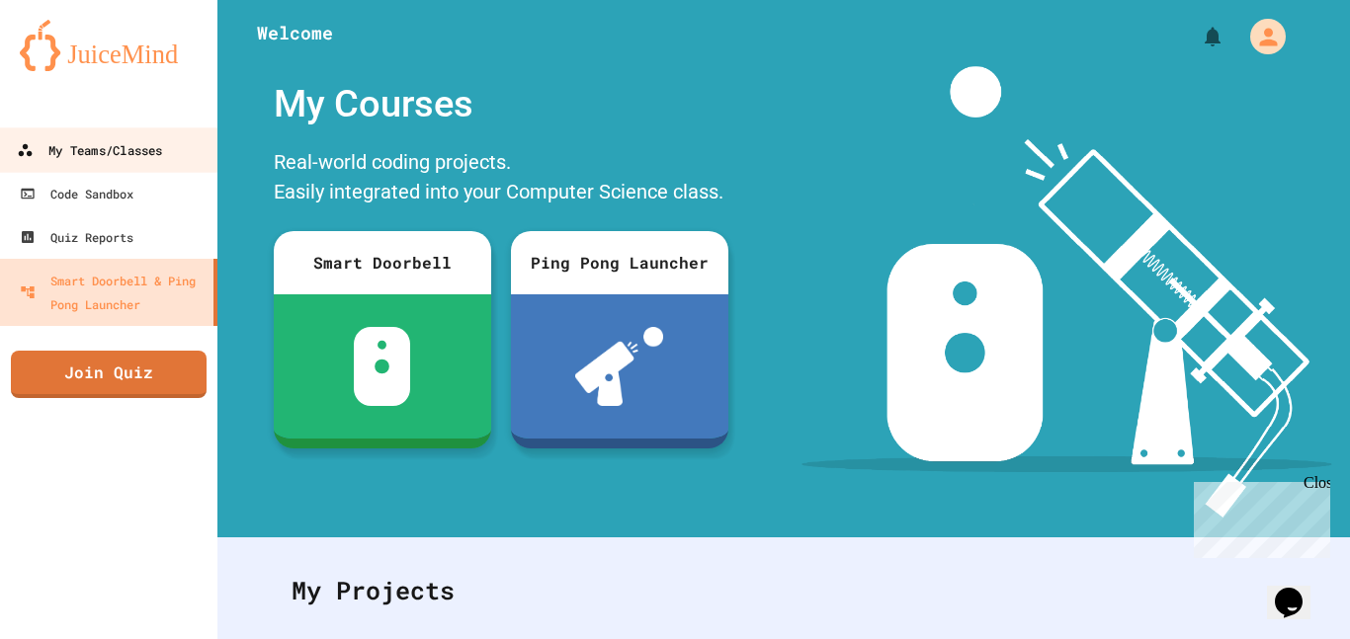
click at [158, 153] on div "My Teams/Classes" at bounding box center [89, 150] width 145 height 25
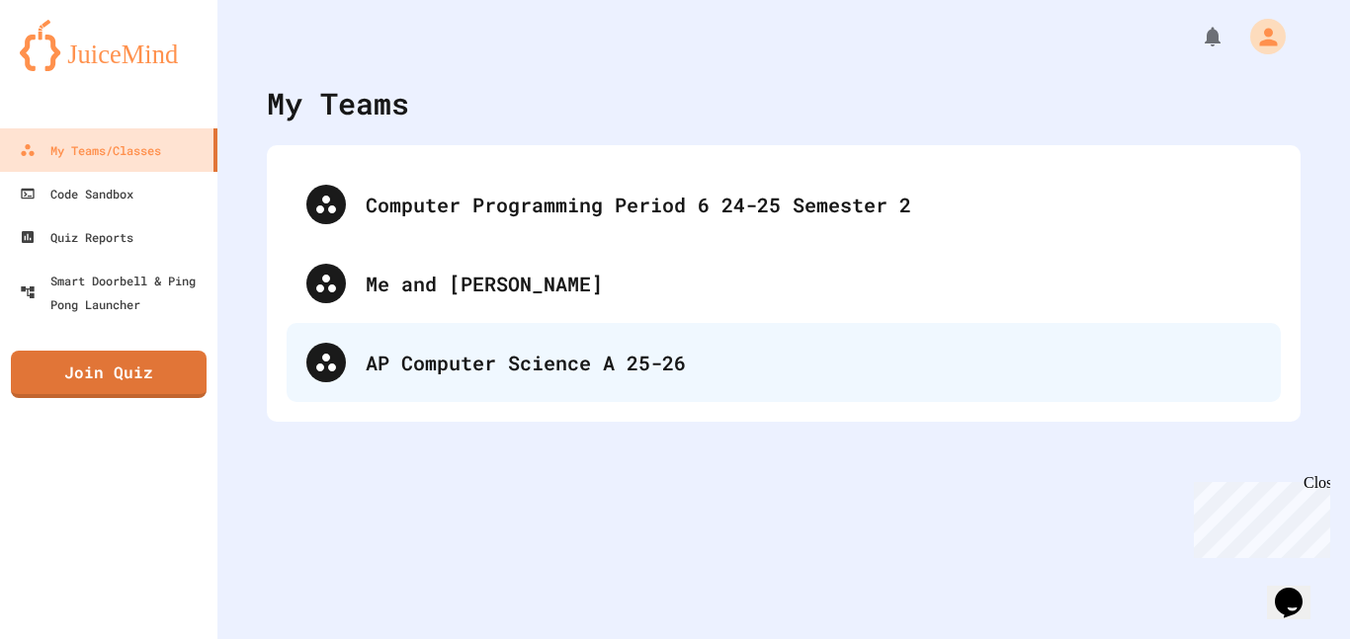
click at [522, 356] on div "AP Computer Science A 25-26" at bounding box center [813, 363] width 895 height 30
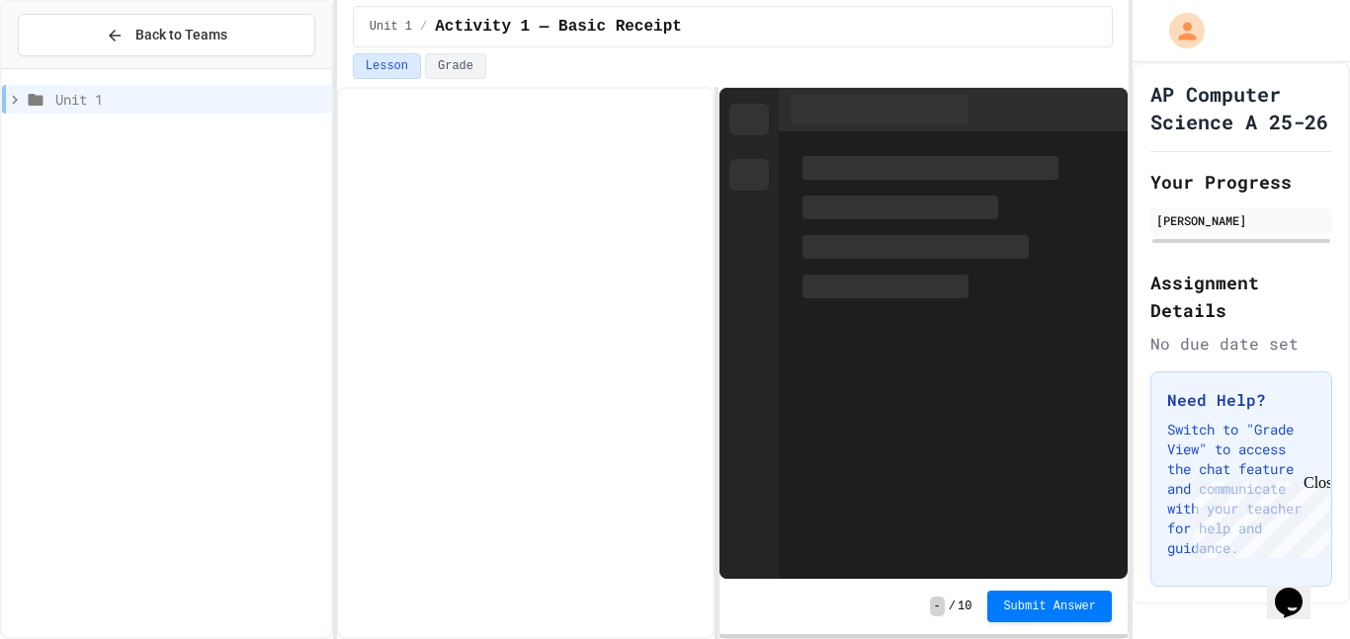
click at [70, 102] on span "Unit 1" at bounding box center [189, 99] width 268 height 21
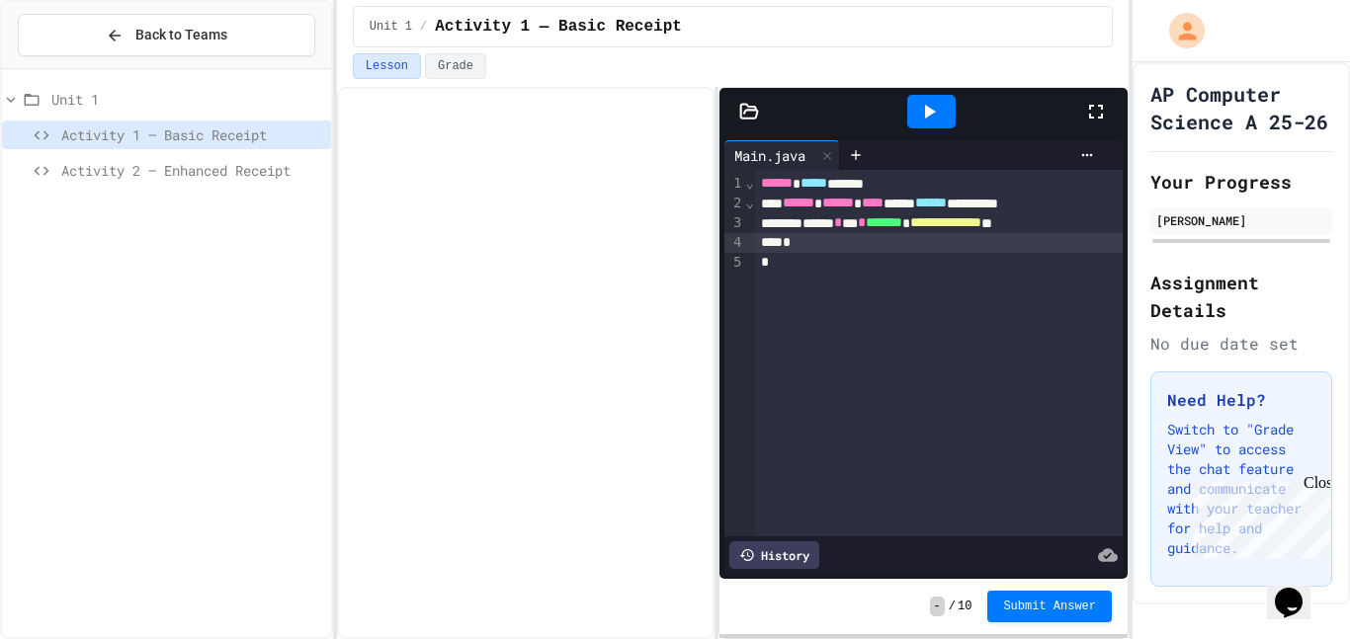
drag, startPoint x: 992, startPoint y: 278, endPoint x: 656, endPoint y: 123, distance: 369.6
click at [656, 123] on div "**********" at bounding box center [732, 363] width 791 height 552
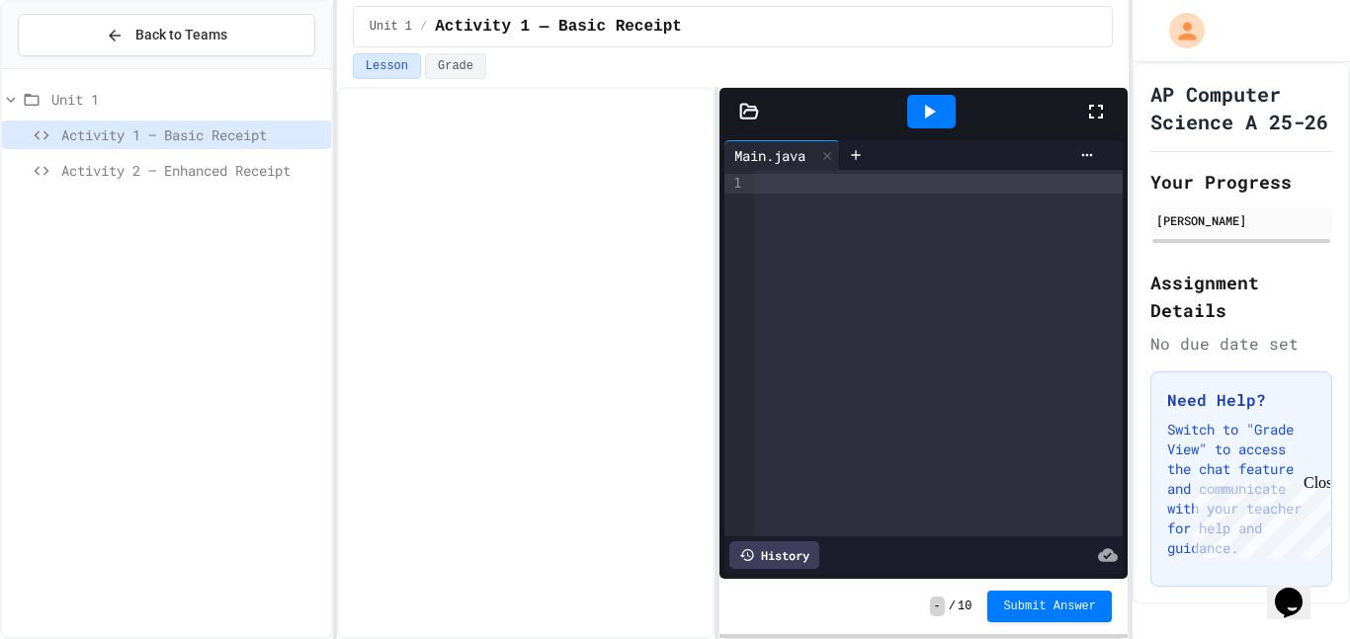
scroll to position [333, 0]
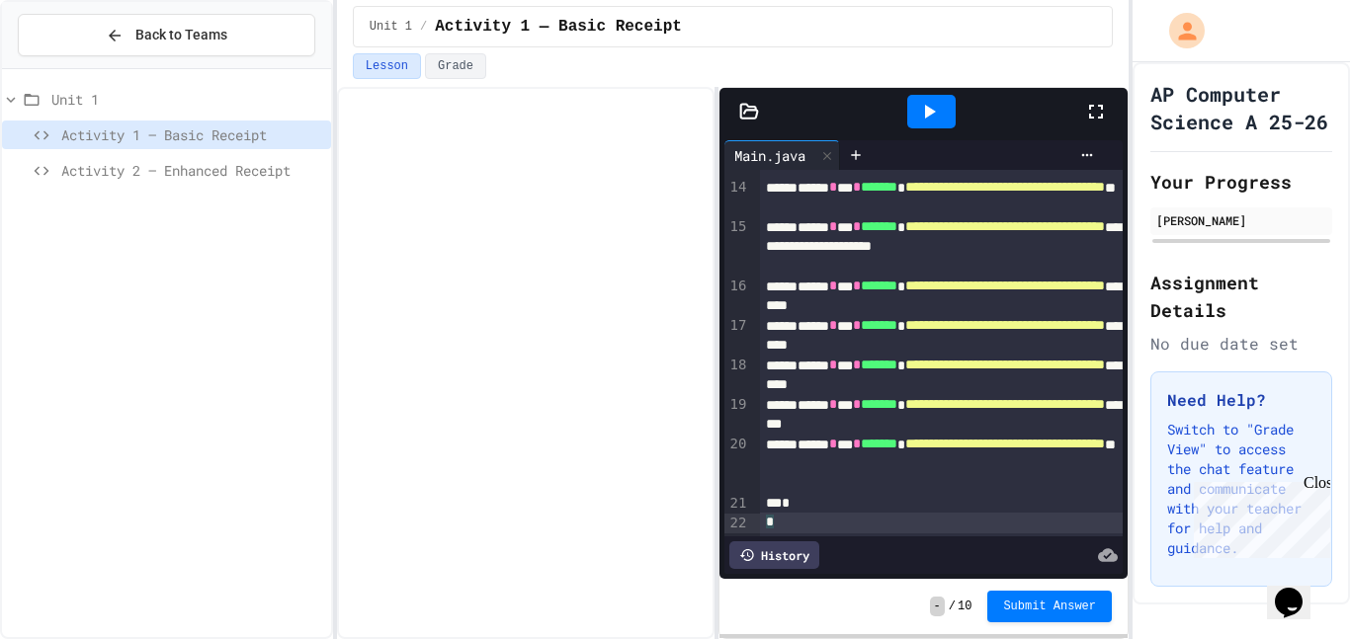
click at [912, 122] on div at bounding box center [931, 112] width 48 height 34
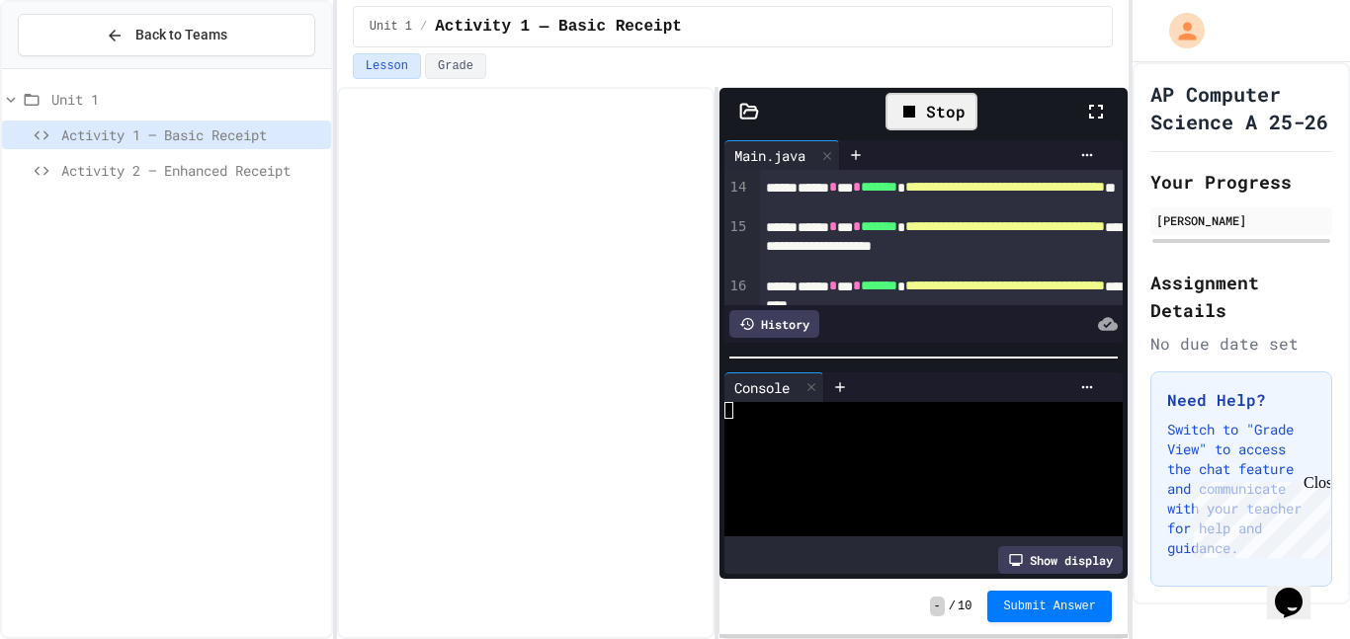
click at [912, 122] on icon at bounding box center [909, 112] width 24 height 24
click at [912, 122] on div at bounding box center [931, 112] width 48 height 34
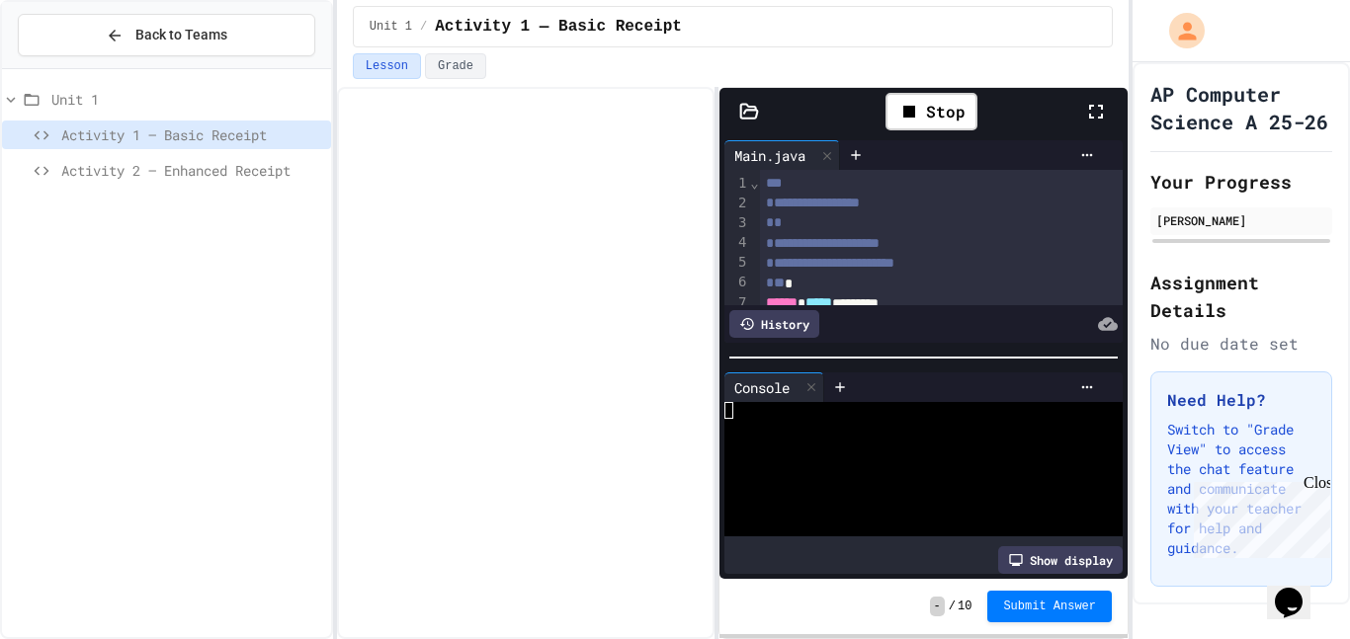
scroll to position [78, 0]
